Goal: Task Accomplishment & Management: Manage account settings

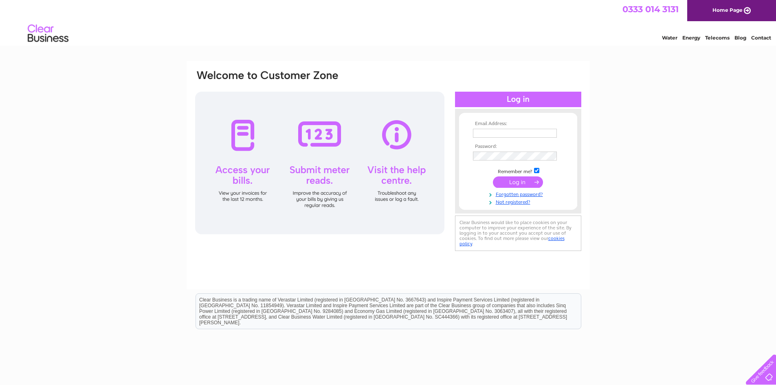
type input "hurleybennettw2@aol.com"
click at [514, 184] on input "submit" at bounding box center [518, 181] width 50 height 11
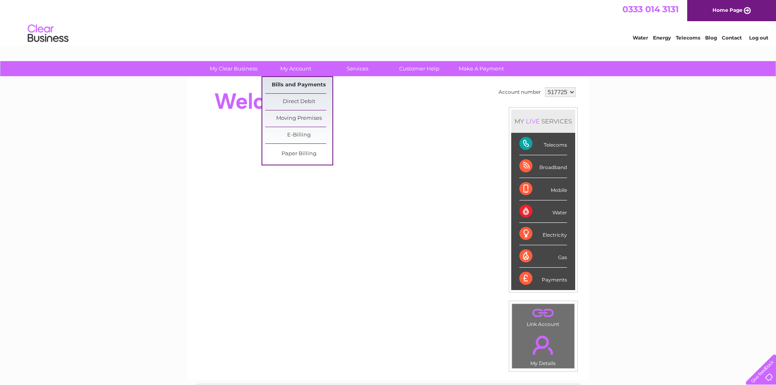
click at [296, 85] on link "Bills and Payments" at bounding box center [298, 85] width 67 height 16
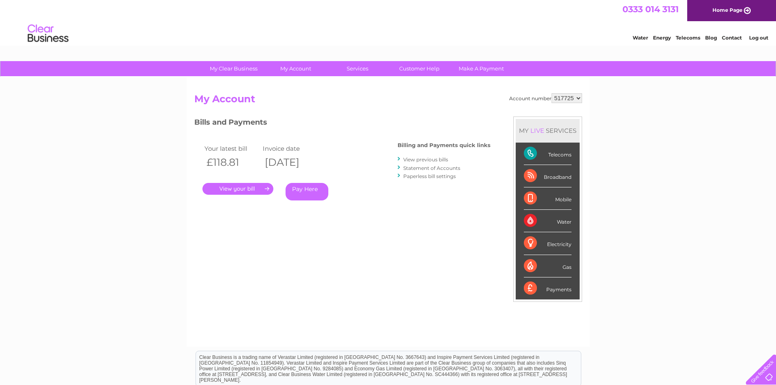
click at [224, 186] on link "." at bounding box center [237, 189] width 71 height 12
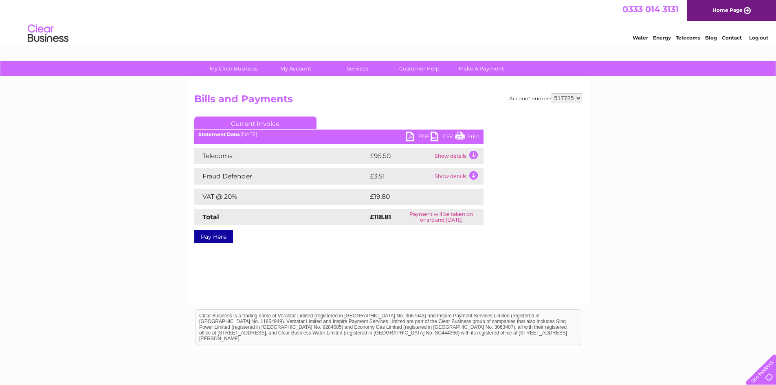
click at [411, 135] on link "PDF" at bounding box center [418, 138] width 24 height 12
